Goal: Task Accomplishment & Management: Manage account settings

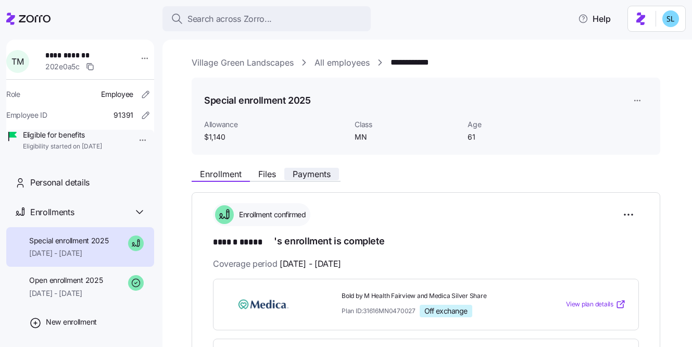
click at [318, 178] on span "Payments" at bounding box center [311, 174] width 38 height 8
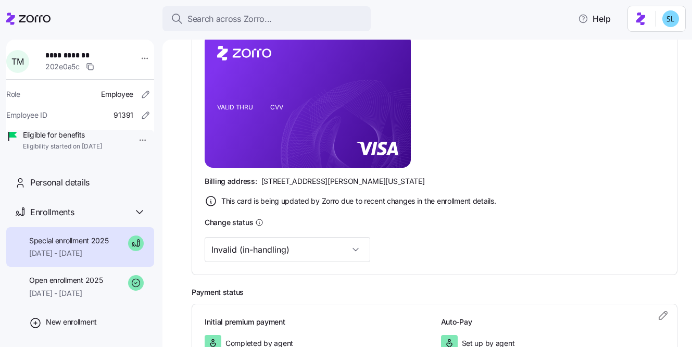
scroll to position [314, 0]
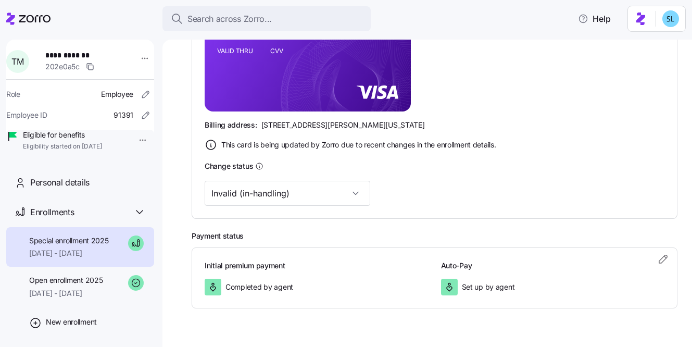
click at [254, 178] on div "Change status Invalid (in-handling)" at bounding box center [435, 182] width 460 height 46
click at [256, 186] on input "Invalid (in-handling)" at bounding box center [287, 193] width 165 height 25
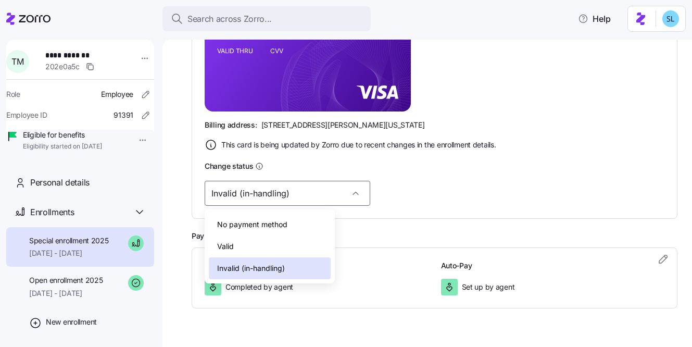
click at [266, 238] on div "Valid" at bounding box center [270, 246] width 122 height 22
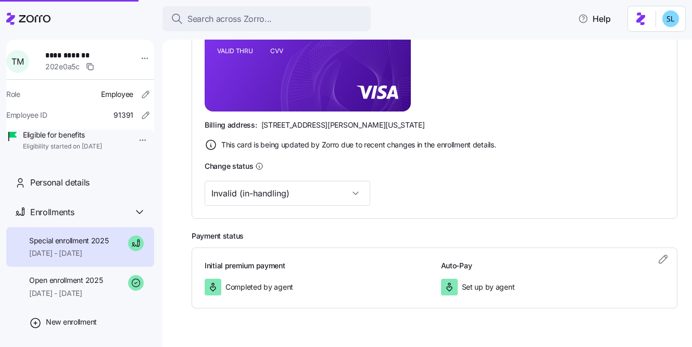
type input "Valid"
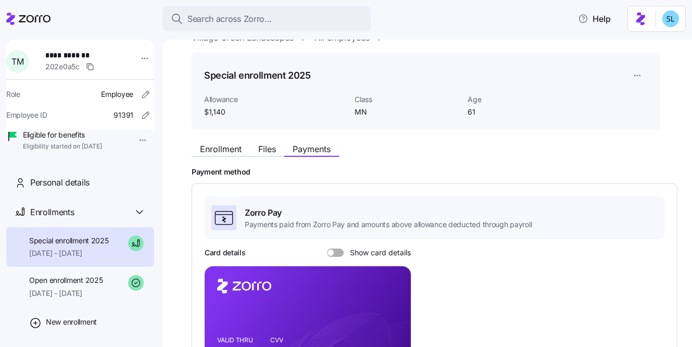
scroll to position [10, 0]
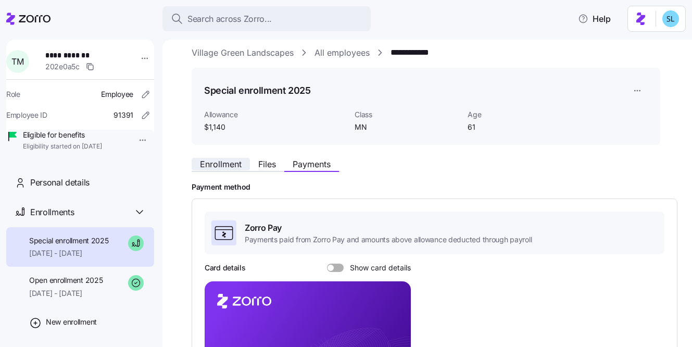
click at [216, 161] on span "Enrollment" at bounding box center [221, 164] width 42 height 8
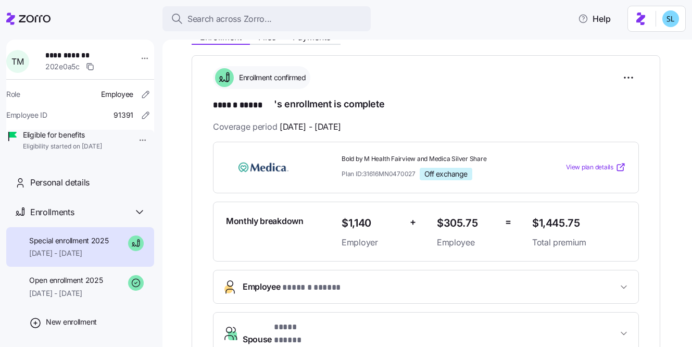
scroll to position [147, 0]
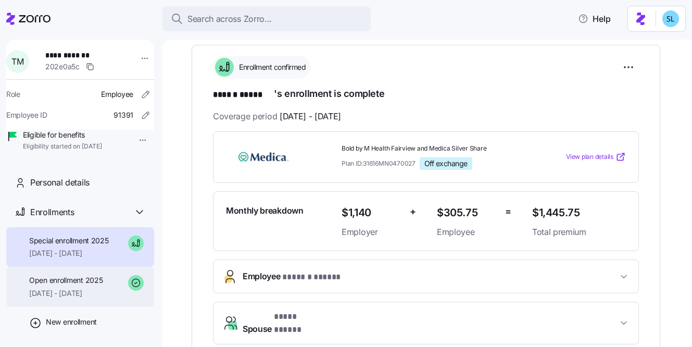
click at [64, 298] on div "Open enrollment 2025 01/01/2025 - 09/30/2025" at bounding box center [65, 286] width 73 height 23
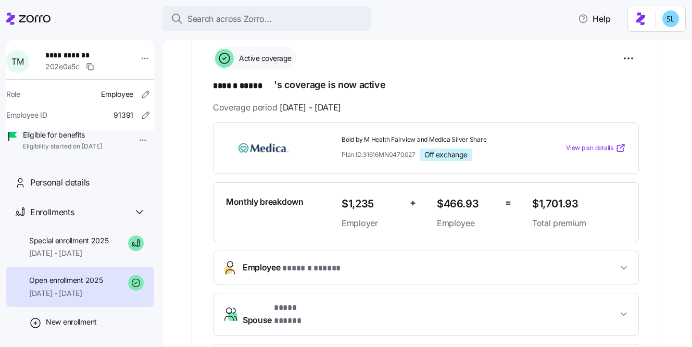
scroll to position [161, 0]
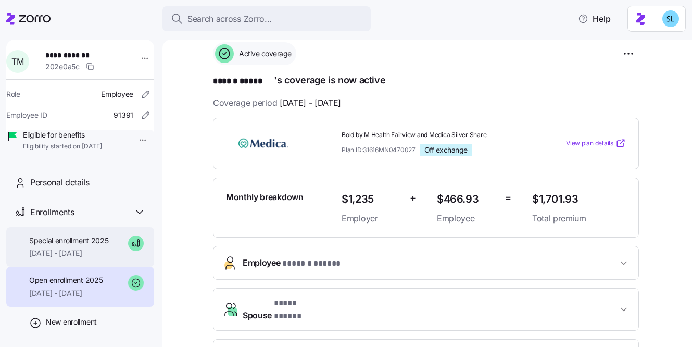
click at [78, 246] on span "Special enrollment 2025" at bounding box center [69, 240] width 80 height 10
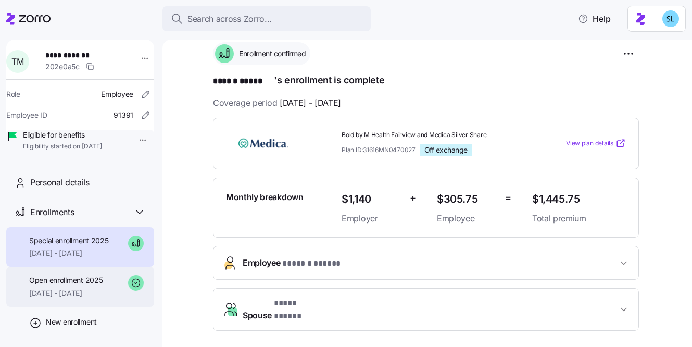
click at [81, 287] on div "Open enrollment 2025 01/01/2025 - 09/30/2025" at bounding box center [80, 286] width 148 height 40
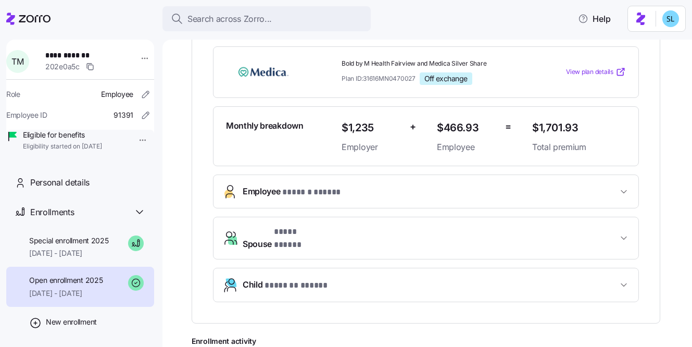
scroll to position [239, 0]
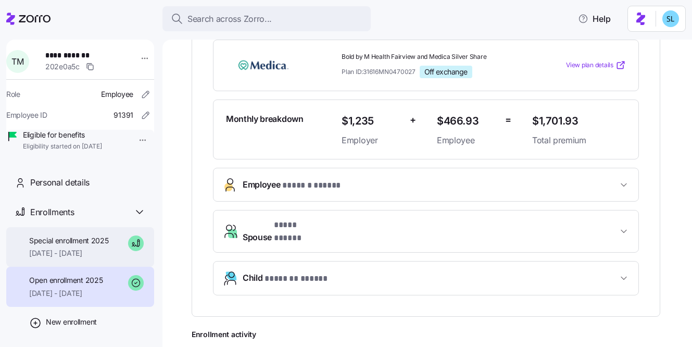
click at [84, 246] on span "Special enrollment 2025" at bounding box center [69, 240] width 80 height 10
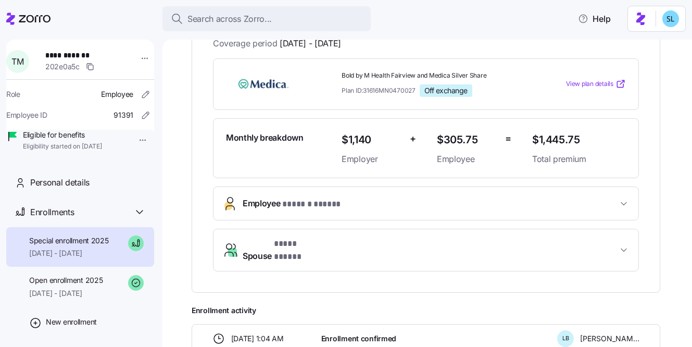
scroll to position [227, 0]
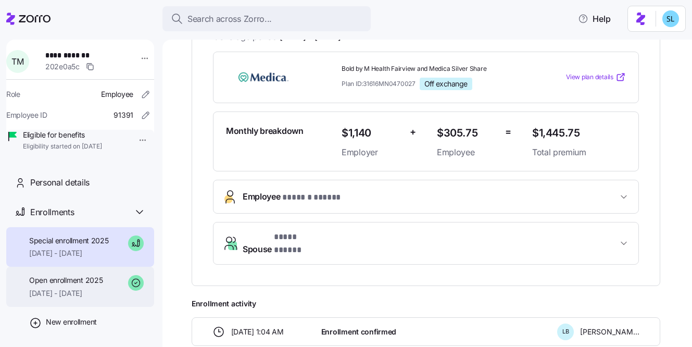
click at [90, 298] on span "01/01/2025 - 09/30/2025" at bounding box center [65, 293] width 73 height 10
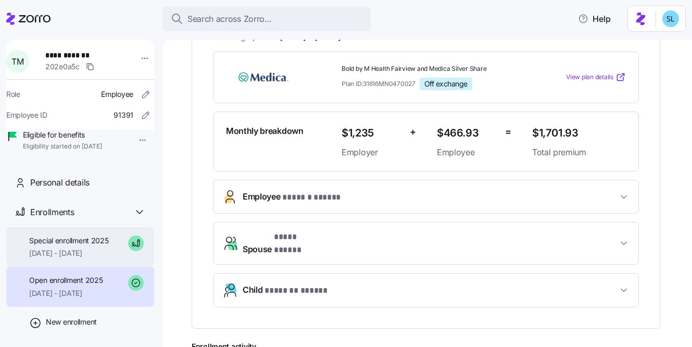
click at [72, 258] on span "[DATE] - [DATE]" at bounding box center [69, 253] width 80 height 10
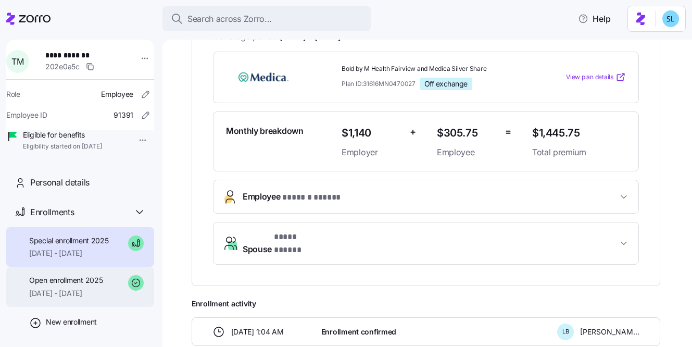
click at [71, 285] on span "Open enrollment 2025" at bounding box center [65, 280] width 73 height 10
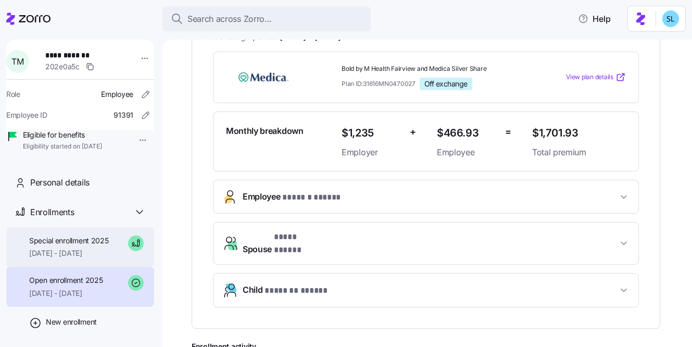
click at [69, 246] on span "Special enrollment 2025" at bounding box center [69, 240] width 80 height 10
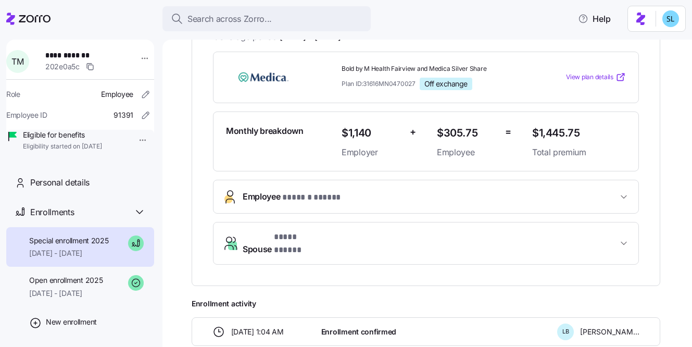
click at [552, 136] on span "$1,445.75" at bounding box center [579, 132] width 94 height 17
copy span "$1,445.75"
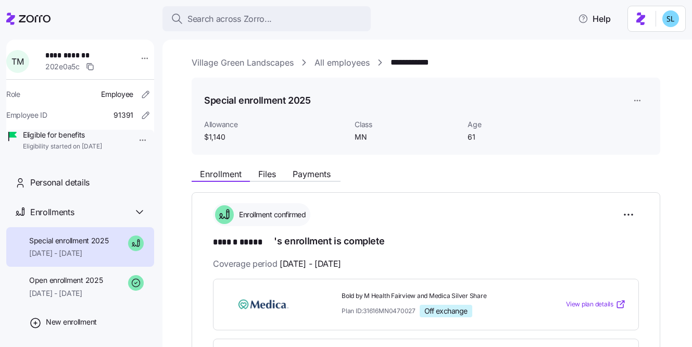
click at [420, 292] on span "Bold by M Health Fairview and Medica Silver Share" at bounding box center [432, 295] width 182 height 9
copy span "Bold by M Health Fairview and Medica Silver Share"
click at [379, 294] on span "Bold by M Health Fairview and Medica Silver Share" at bounding box center [432, 295] width 182 height 9
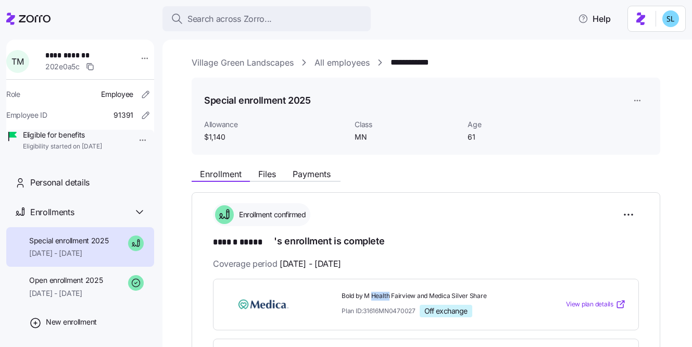
click at [379, 294] on span "Bold by M Health Fairview and Medica Silver Share" at bounding box center [432, 295] width 182 height 9
click at [572, 153] on div "Special enrollment 2025 Allowance $1,140 Class MN Age 61" at bounding box center [426, 117] width 468 height 78
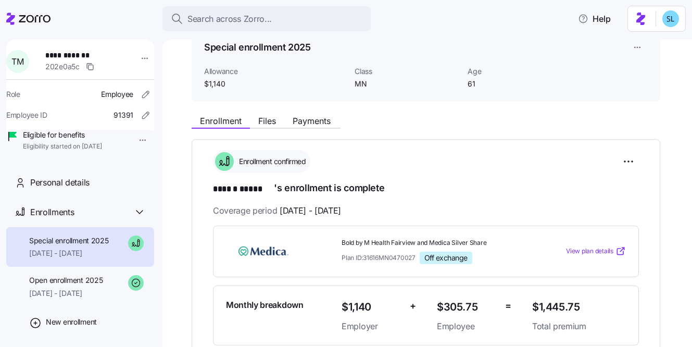
scroll to position [54, 0]
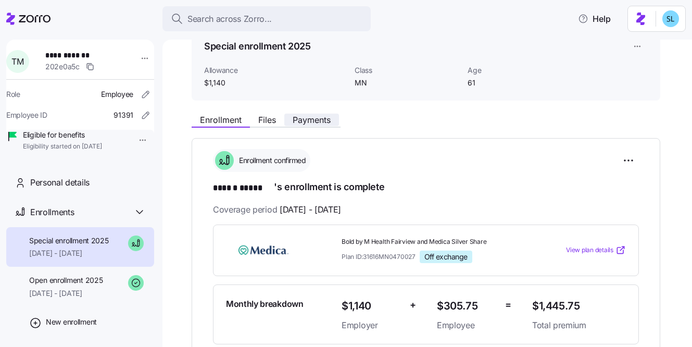
click at [322, 120] on span "Payments" at bounding box center [311, 120] width 38 height 8
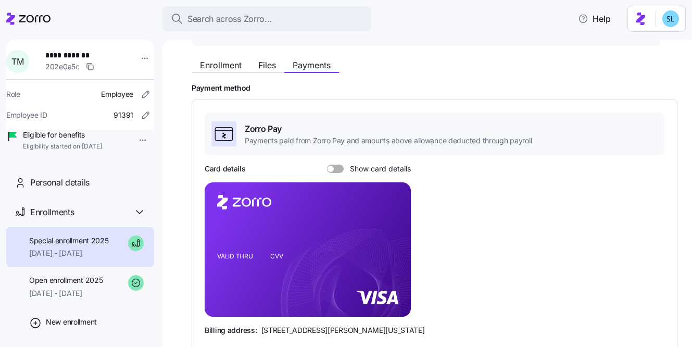
scroll to position [123, 0]
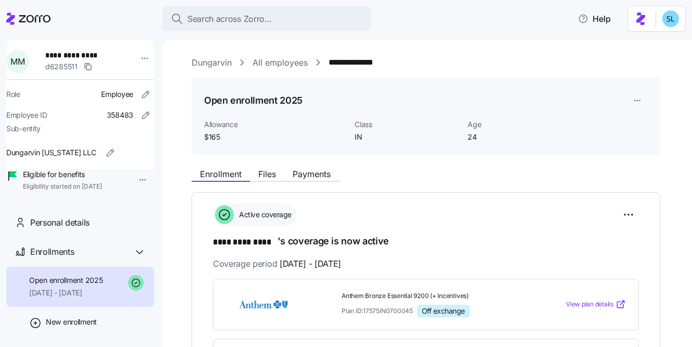
scroll to position [511, 0]
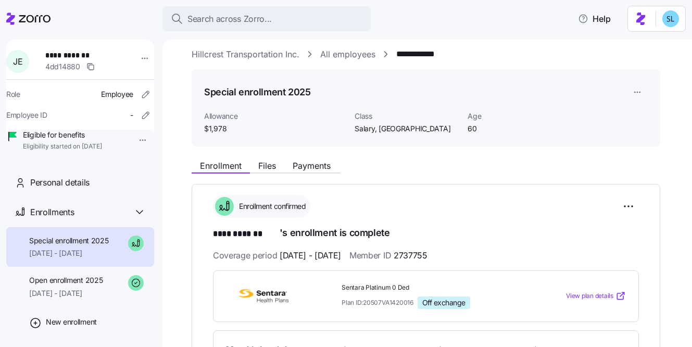
scroll to position [10, 0]
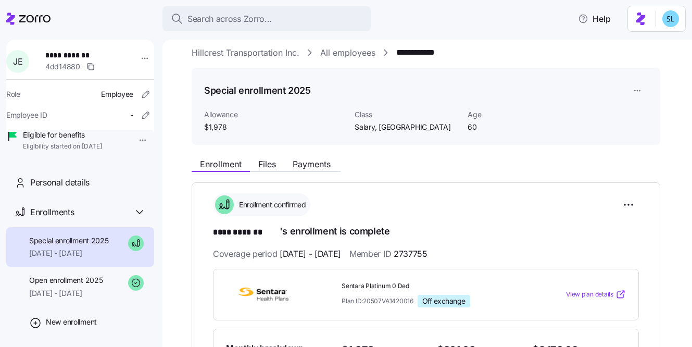
click at [327, 170] on div "Enrollment Files Payments" at bounding box center [266, 165] width 149 height 12
click at [326, 170] on button "Payments" at bounding box center [311, 164] width 55 height 12
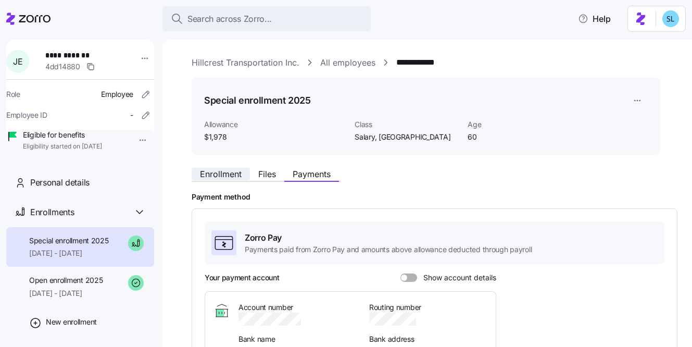
click at [240, 171] on span "Enrollment" at bounding box center [221, 174] width 42 height 8
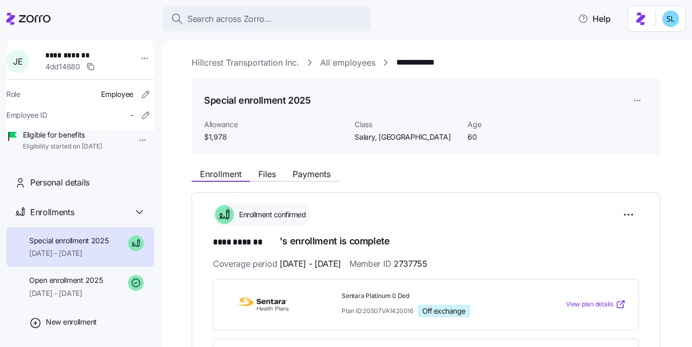
click at [436, 65] on link "**********" at bounding box center [430, 62] width 68 height 13
click at [478, 66] on div "**********" at bounding box center [435, 62] width 486 height 13
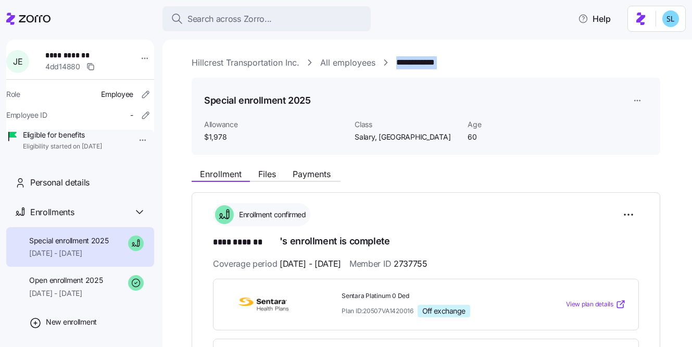
copy link "**********"
click at [313, 177] on span "Payments" at bounding box center [311, 174] width 38 height 8
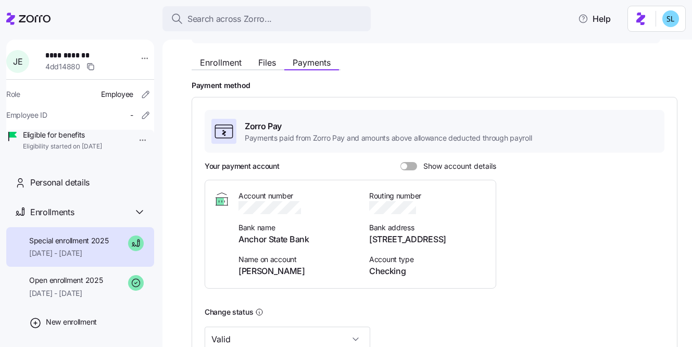
scroll to position [68, 0]
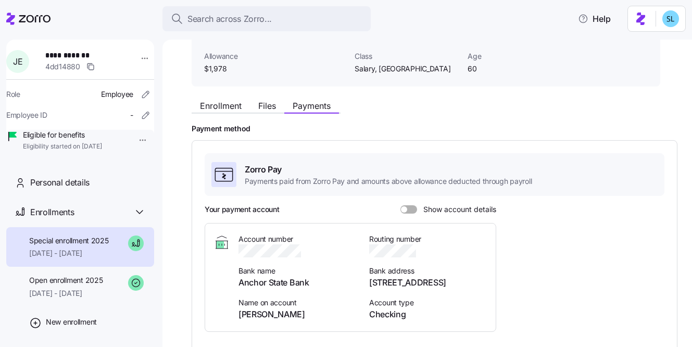
click at [228, 98] on div "Enrollment Files Payments" at bounding box center [426, 104] width 468 height 19
click at [231, 106] on span "Enrollment" at bounding box center [221, 105] width 42 height 8
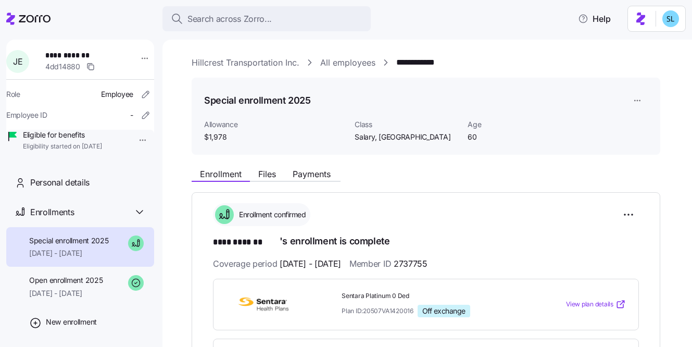
scroll to position [132, 0]
